Goal: Complete application form

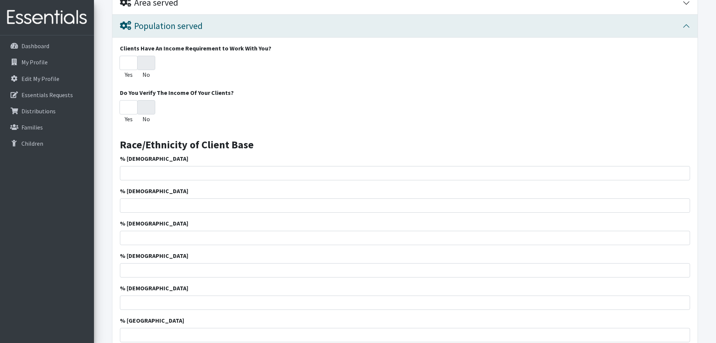
scroll to position [188, 0]
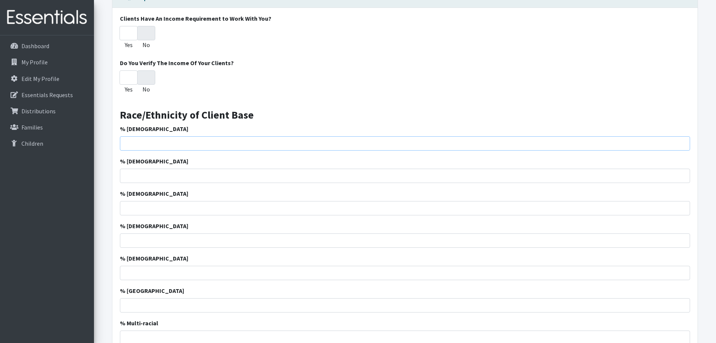
click at [152, 148] on input "% [DEMOGRAPHIC_DATA]" at bounding box center [405, 143] width 570 height 14
click at [153, 246] on input "% [DEMOGRAPHIC_DATA]" at bounding box center [405, 240] width 570 height 14
click at [149, 243] on input "% [DEMOGRAPHIC_DATA]" at bounding box center [405, 240] width 570 height 14
type input "1"
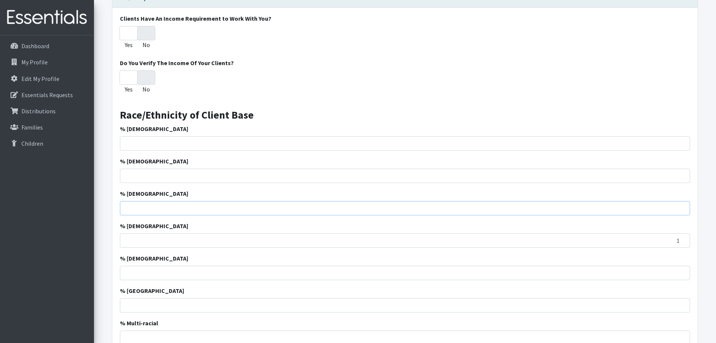
click at [286, 209] on input "% [DEMOGRAPHIC_DATA]" at bounding box center [405, 208] width 570 height 14
type input "22"
click at [344, 182] on input "% [DEMOGRAPHIC_DATA]" at bounding box center [405, 175] width 570 height 14
click at [345, 179] on input "% [DEMOGRAPHIC_DATA]" at bounding box center [405, 175] width 570 height 14
type input "41"
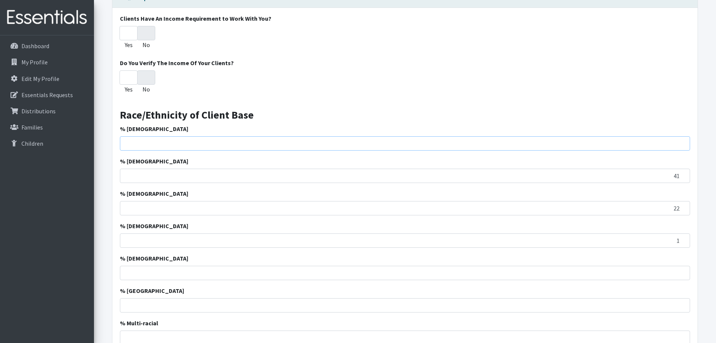
click at [397, 146] on input "% [DEMOGRAPHIC_DATA]" at bounding box center [405, 143] width 570 height 14
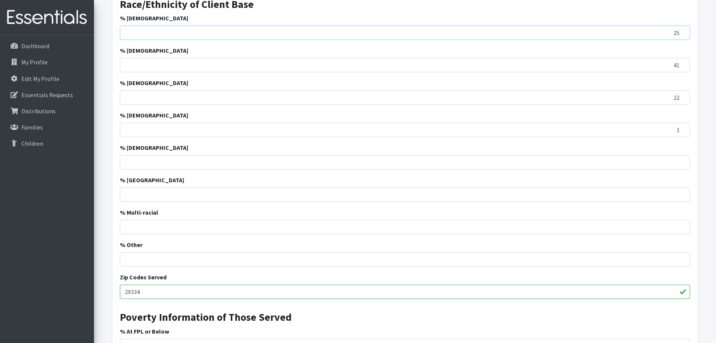
scroll to position [301, 0]
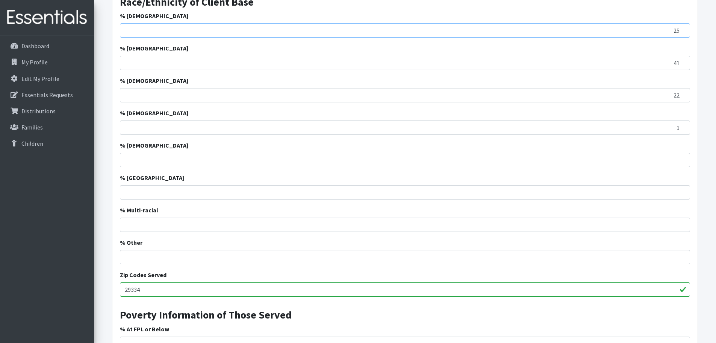
type input "25"
drag, startPoint x: 671, startPoint y: 255, endPoint x: 676, endPoint y: 253, distance: 5.5
click at [672, 255] on input "% Other" at bounding box center [405, 257] width 570 height 14
type input "11"
click at [108, 237] on form "Save Progress Save and Review Agency Information Agency Name * [PERSON_NAME][GE…" at bounding box center [405, 253] width 622 height 942
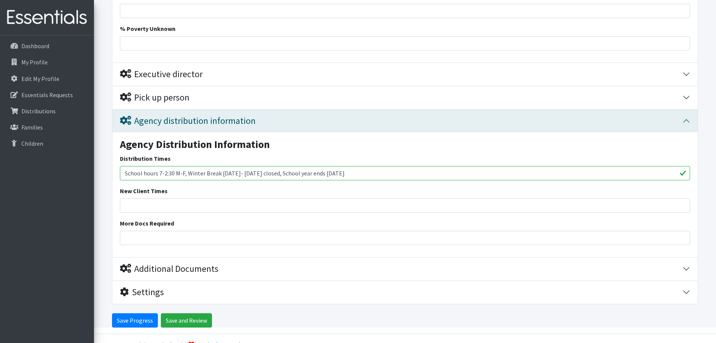
scroll to position [717, 0]
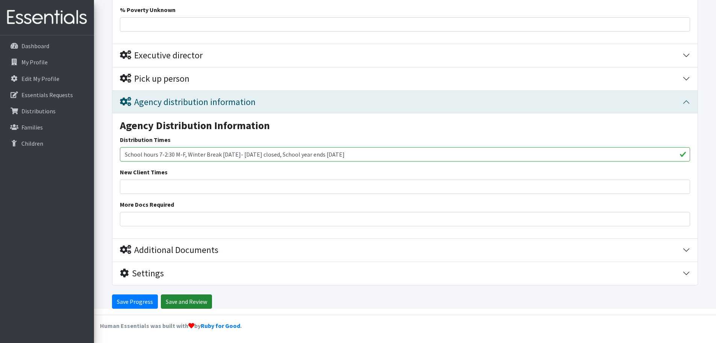
click at [169, 305] on input "Save and Review" at bounding box center [186, 301] width 51 height 14
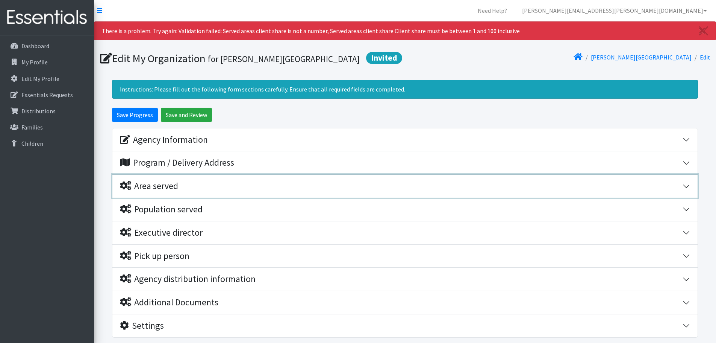
click at [174, 187] on div "Area served" at bounding box center [149, 185] width 58 height 11
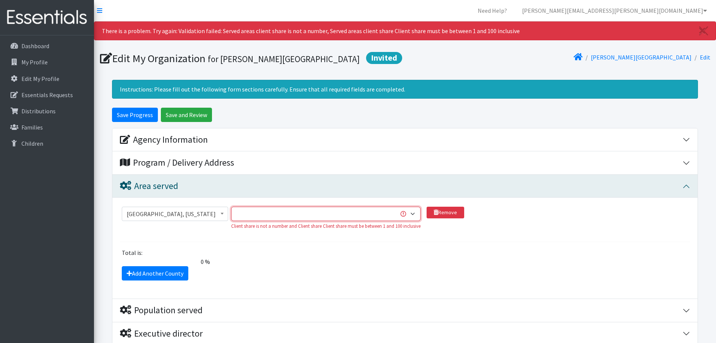
click at [358, 214] on select "1 2 3 4 5 6 7 8 9 10 11 12 13 14 15 16 17 18 19 20 21 22 23 24 25 26 27 28 29 3…" at bounding box center [326, 213] width 190 height 14
click at [403, 214] on select "1 2 3 4 5 6 7 8 9 10 11 12 13 14 15 16 17 18 19 20 21 22 23 24 25 26 27 28 29 3…" at bounding box center [326, 213] width 190 height 14
click at [232, 206] on select "1 2 3 4 5 6 7 8 9 10 11 12 13 14 15 16 17 18 19 20 21 22 23 24 25 26 27 28 29 3…" at bounding box center [326, 213] width 190 height 14
click at [417, 214] on select "1 2 3 4 5 6 7 8 9 10 11 12 13 14 15 16 17 18 19 20 21 22 23 24 25 26 27 28 29 3…" at bounding box center [326, 213] width 190 height 14
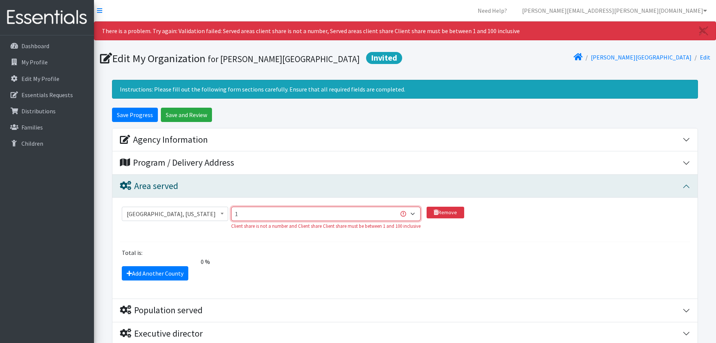
click at [232, 206] on select "1 2 3 4 5 6 7 8 9 10 11 12 13 14 15 16 17 18 19 20 21 22 23 24 25 26 27 28 29 3…" at bounding box center [326, 213] width 190 height 14
click at [413, 215] on select "1 2 3 4 5 6 7 8 9 10 11 12 13 14 15 16 17 18 19 20 21 22 23 24 25 26 27 28 29 3…" at bounding box center [326, 213] width 190 height 14
select select "100"
click at [232, 206] on select "1 2 3 4 5 6 7 8 9 10 11 12 13 14 15 16 17 18 19 20 21 22 23 24 25 26 27 28 29 3…" at bounding box center [326, 213] width 190 height 14
click at [388, 280] on div "Add Another County" at bounding box center [405, 273] width 576 height 14
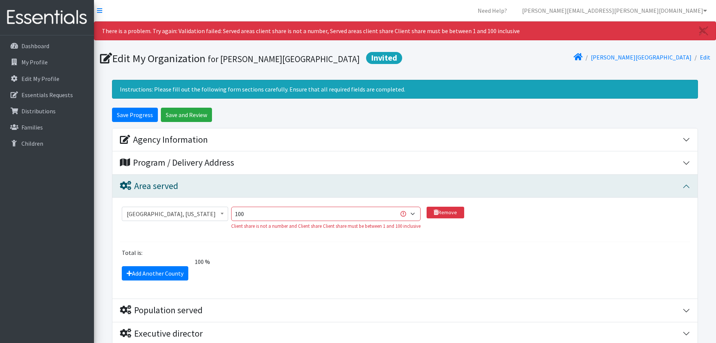
click at [494, 272] on div "Add Another County" at bounding box center [405, 273] width 576 height 14
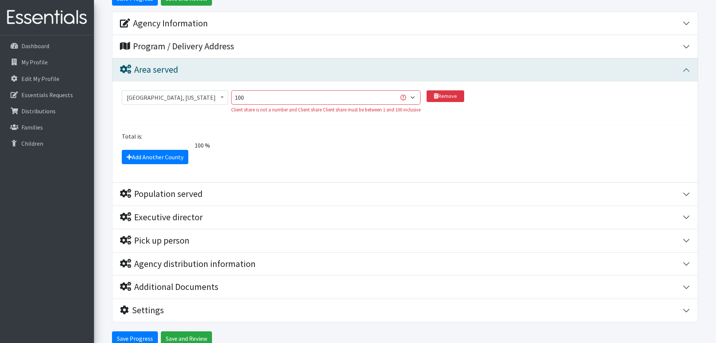
scroll to position [153, 0]
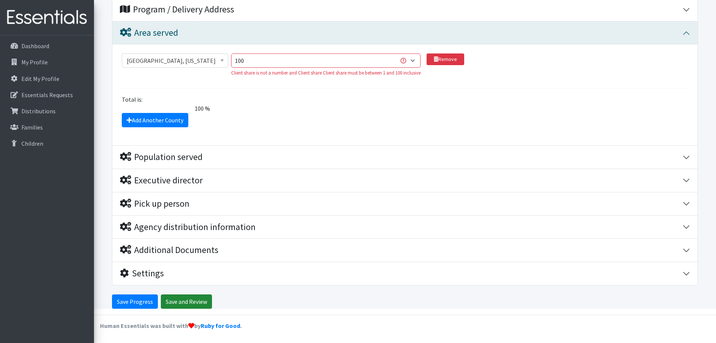
click at [192, 300] on input "Save and Review" at bounding box center [186, 301] width 51 height 14
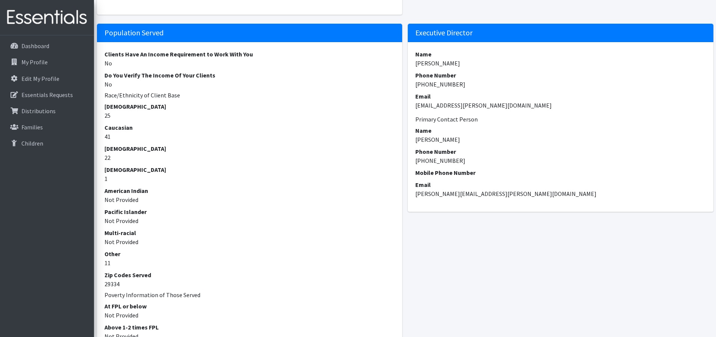
scroll to position [338, 0]
